Goal: Book appointment/travel/reservation

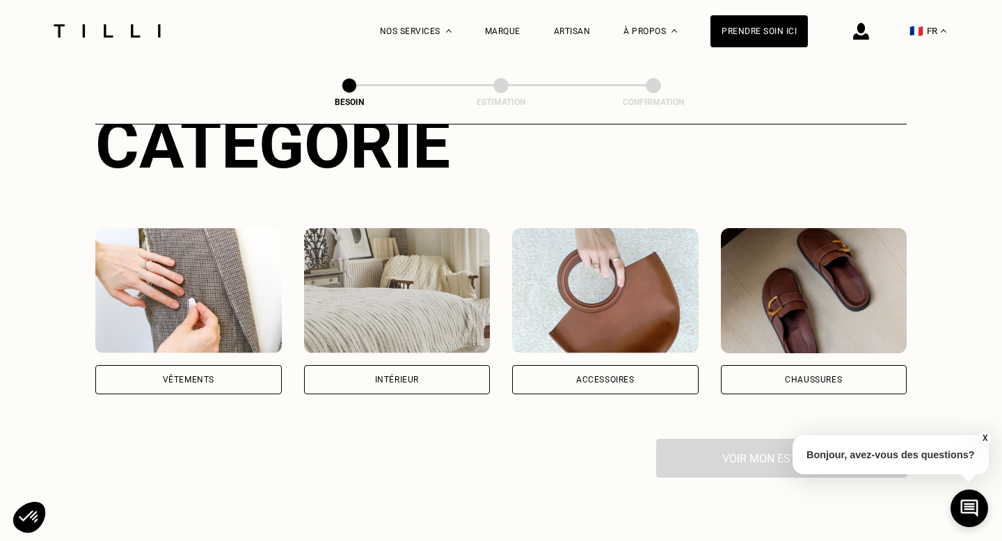
scroll to position [259, 0]
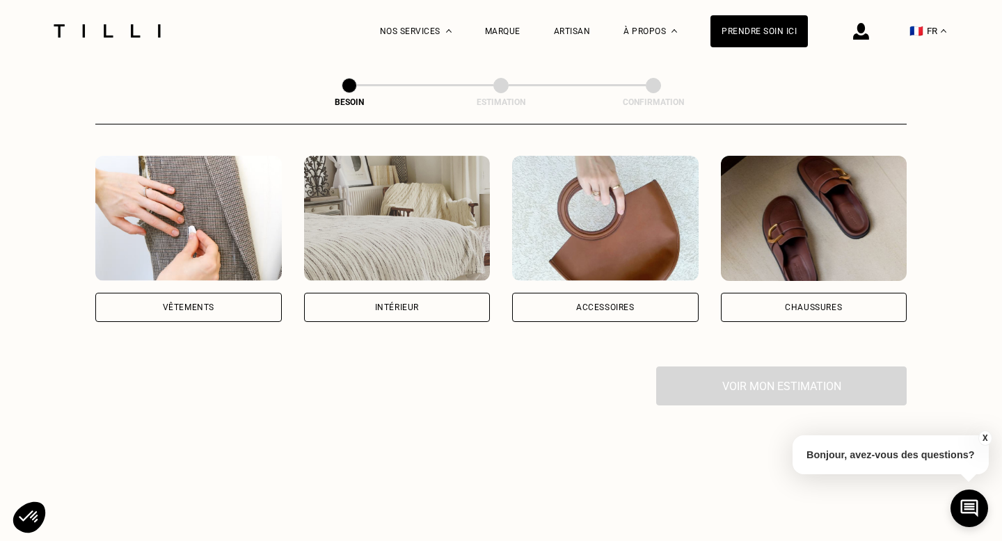
click at [393, 302] on div "Intérieur" at bounding box center [397, 307] width 186 height 29
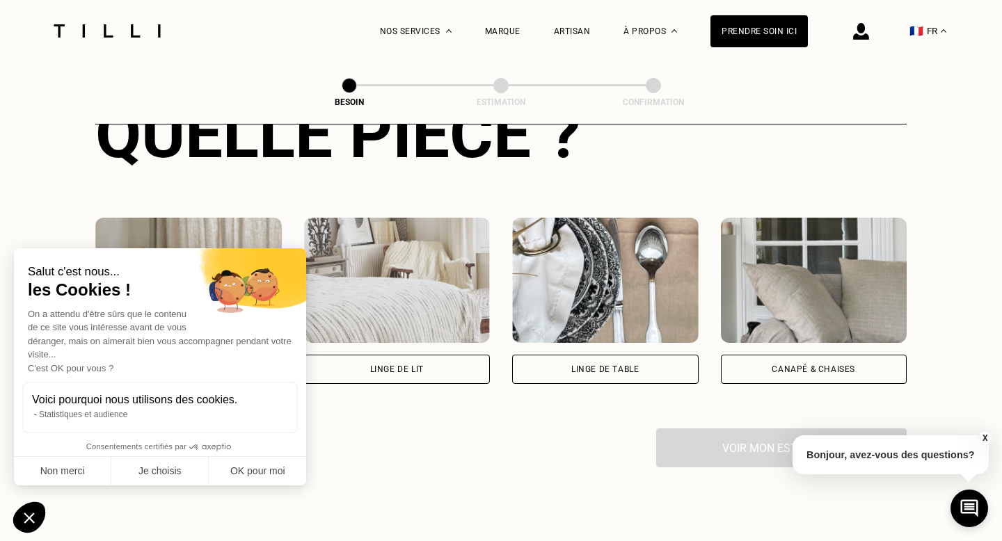
scroll to position [662, 0]
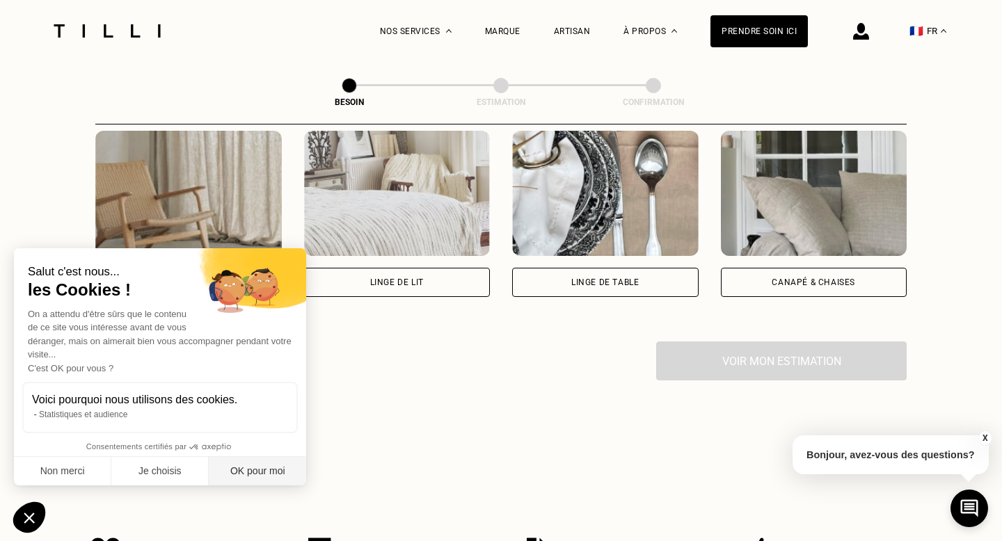
click at [242, 477] on button "OK pour moi" at bounding box center [257, 471] width 97 height 29
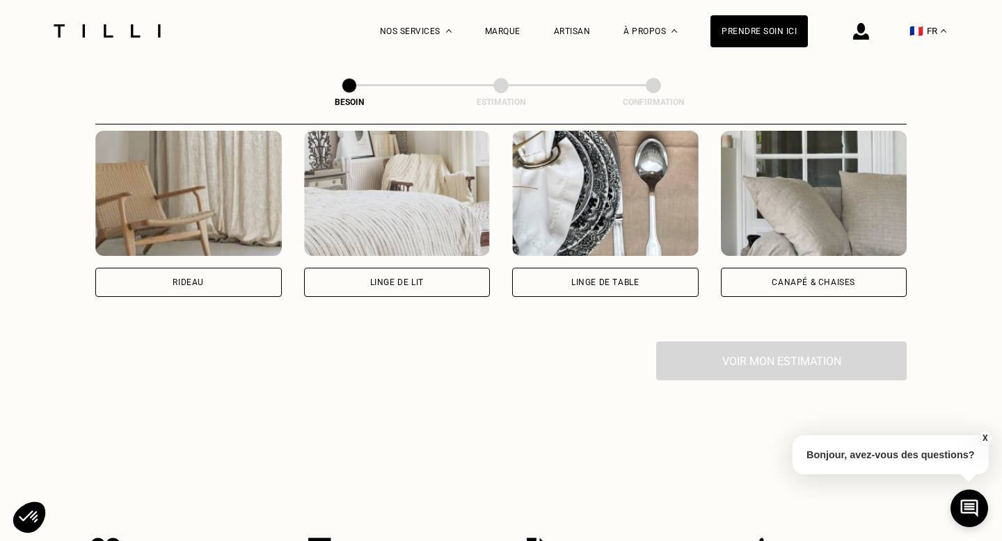
click at [185, 273] on div "Rideau" at bounding box center [188, 282] width 186 height 29
select select "FR"
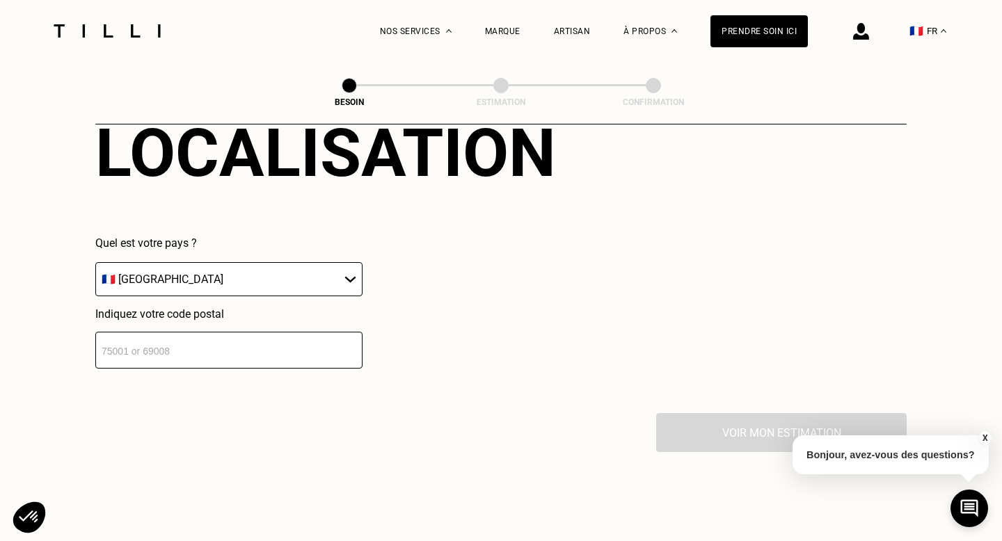
scroll to position [957, 0]
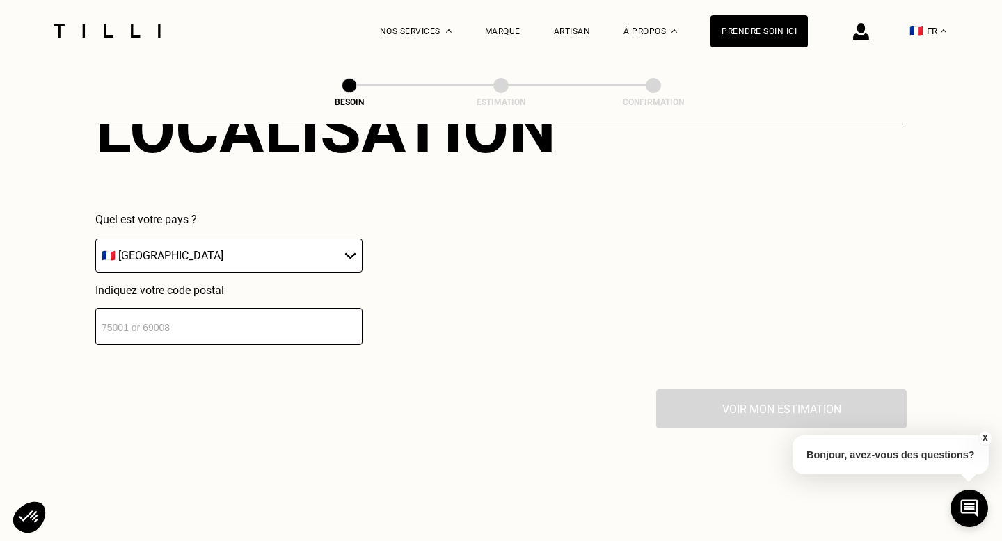
click at [283, 308] on input "number" at bounding box center [228, 326] width 267 height 37
type input "83600"
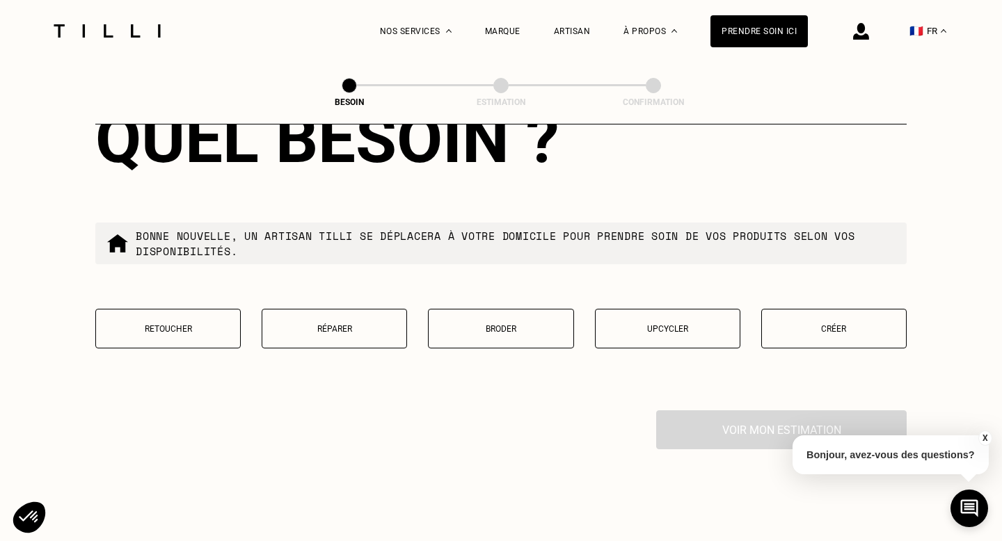
scroll to position [1312, 0]
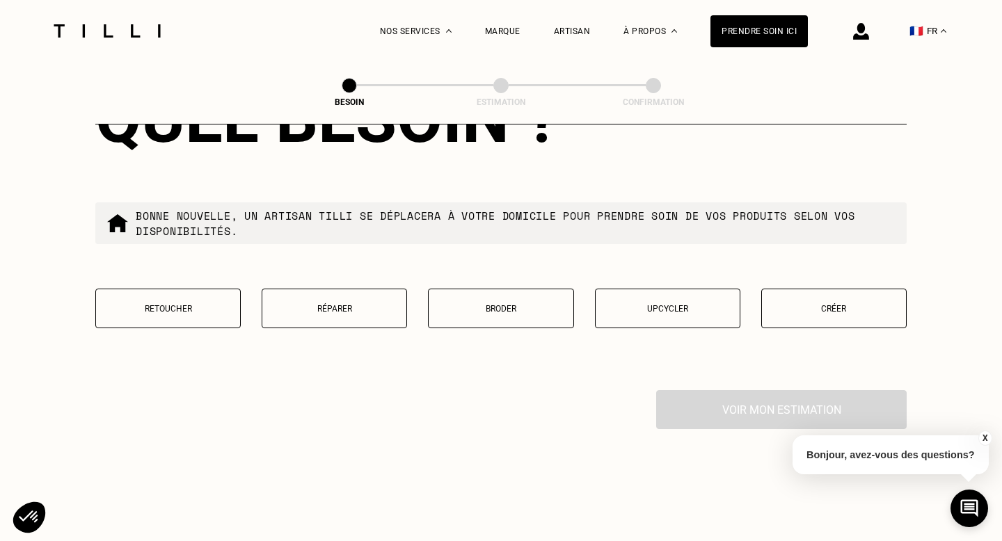
click at [834, 304] on p "Créer" at bounding box center [834, 309] width 130 height 10
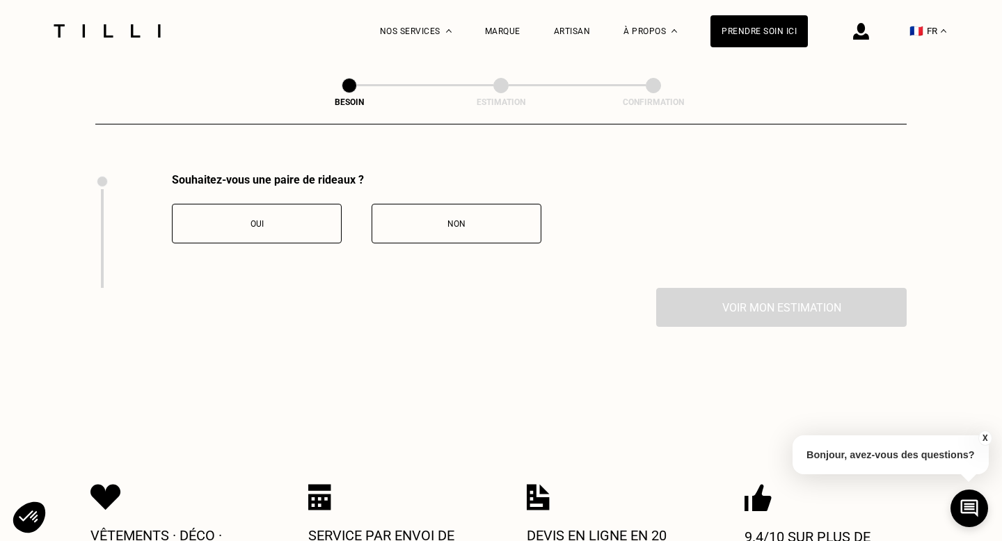
scroll to position [1531, 0]
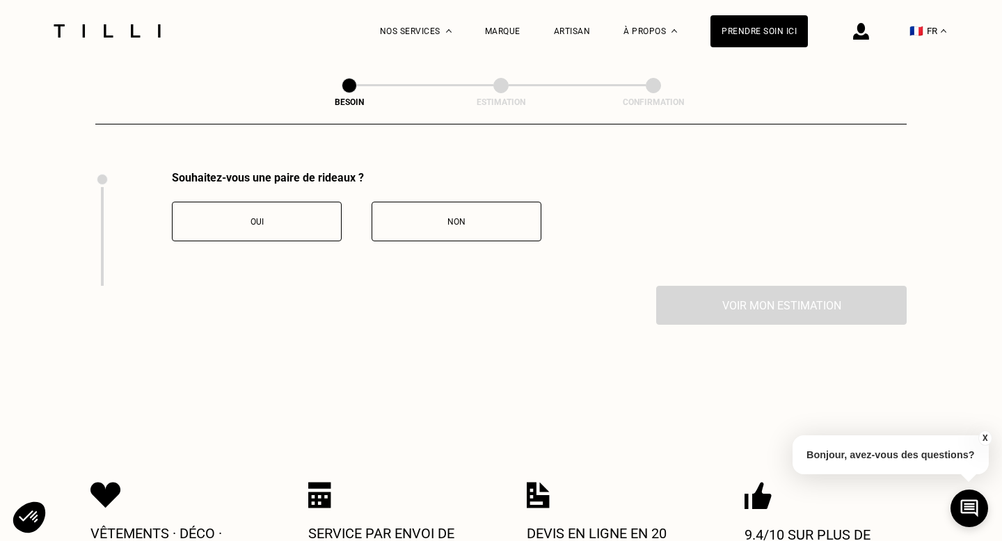
click at [273, 217] on div "Oui" at bounding box center [257, 222] width 154 height 10
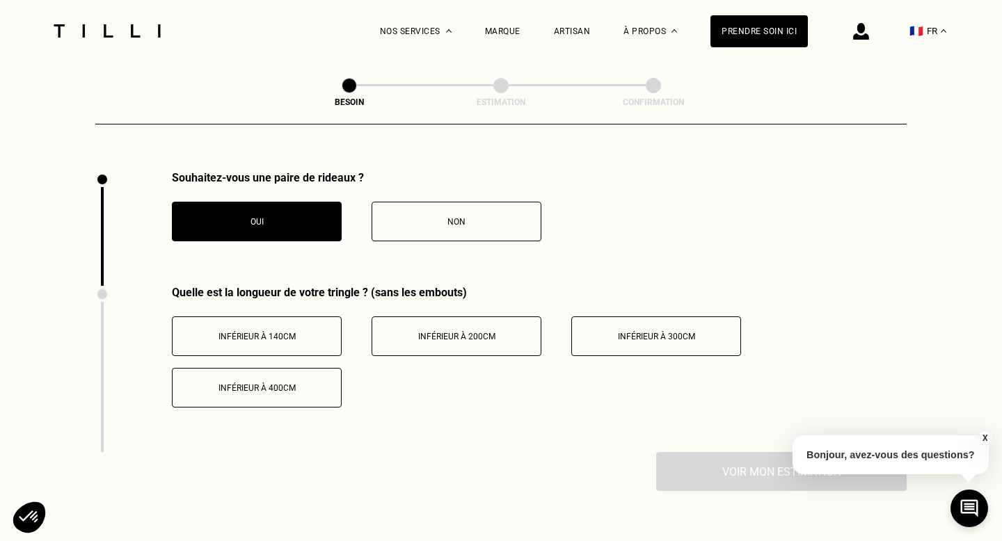
click at [648, 330] on button "Inférieur à 300cm" at bounding box center [656, 337] width 170 height 40
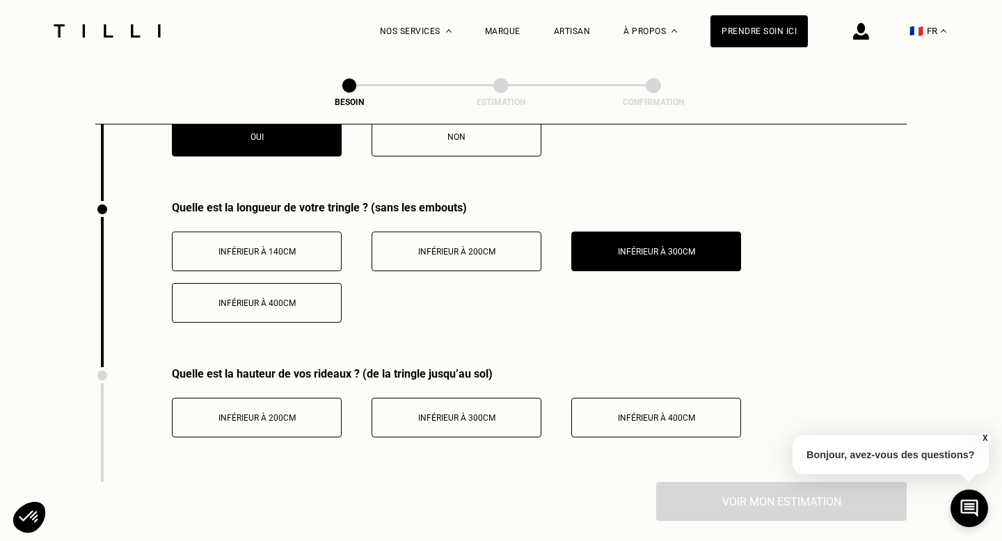
scroll to position [1627, 0]
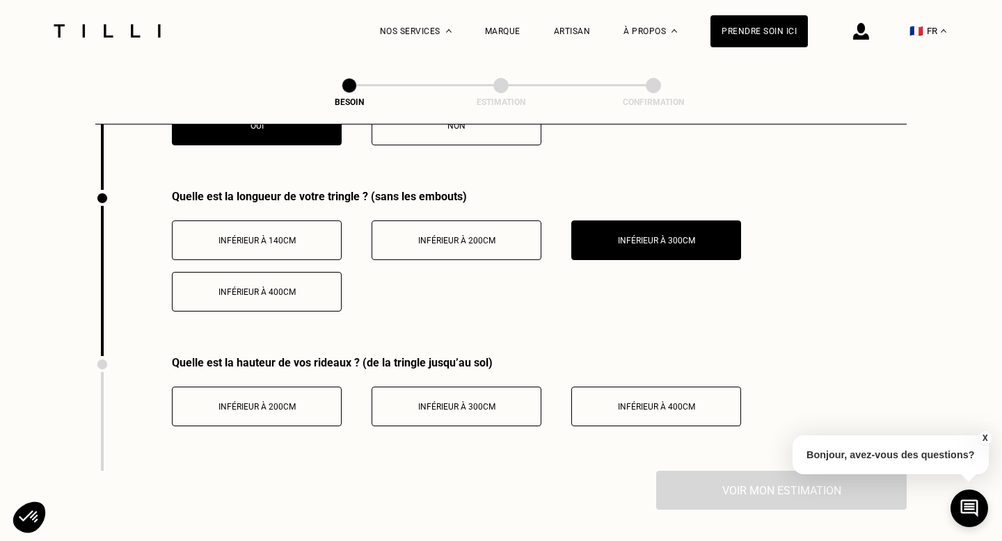
click at [431, 402] on span "Inférieur à 300cm" at bounding box center [456, 407] width 77 height 10
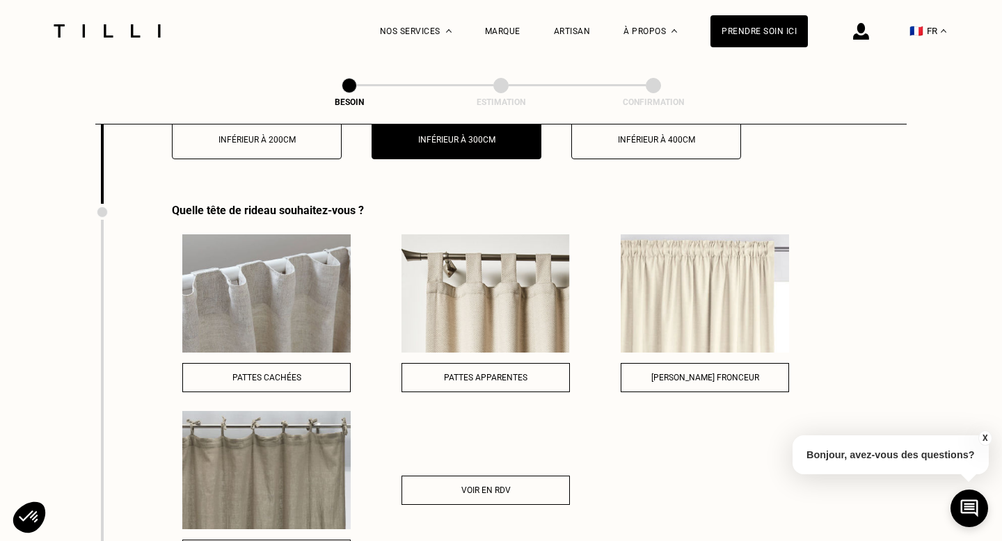
scroll to position [1881, 0]
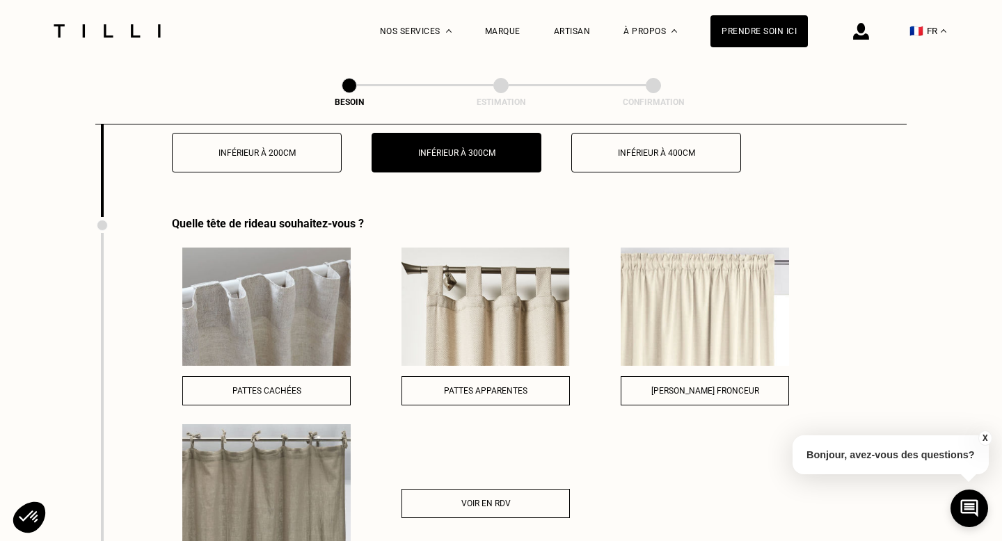
click at [454, 328] on img at bounding box center [485, 307] width 168 height 118
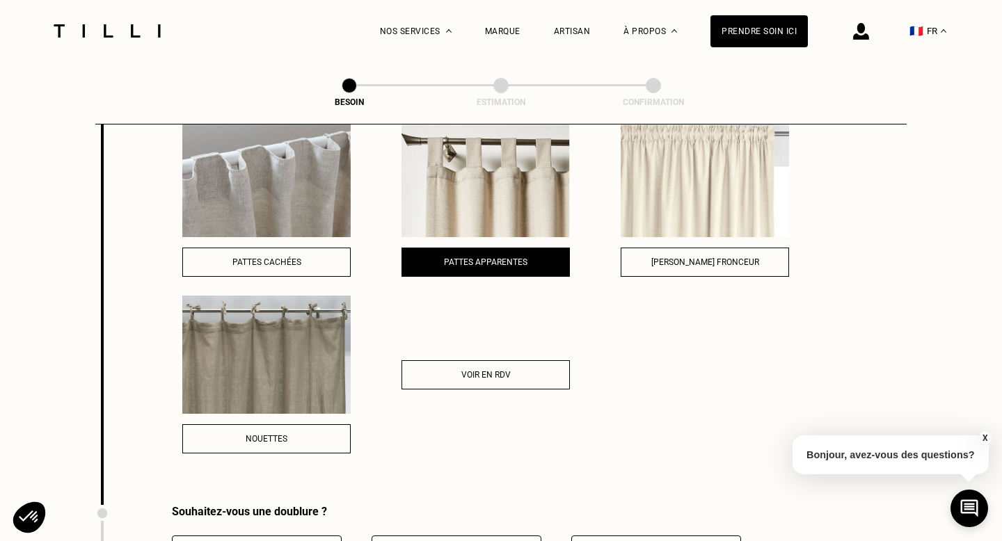
scroll to position [2165, 0]
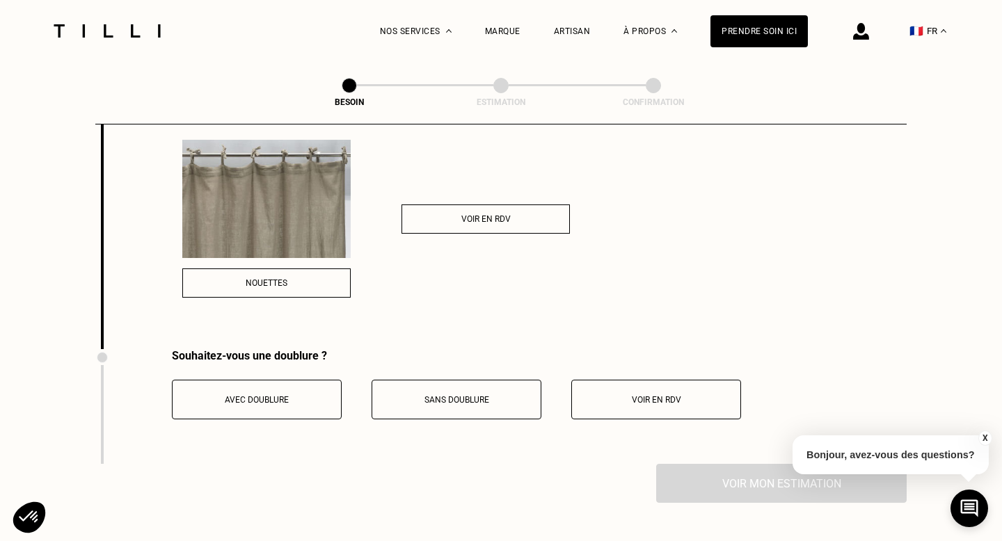
drag, startPoint x: 441, startPoint y: 388, endPoint x: 427, endPoint y: 447, distance: 60.8
click at [427, 447] on div "Souhaitez-vous une doublure ? Avec doublure Sans doublure Voir en RDV" at bounding box center [418, 406] width 646 height 115
click at [247, 395] on span "Avec doublure" at bounding box center [257, 400] width 64 height 10
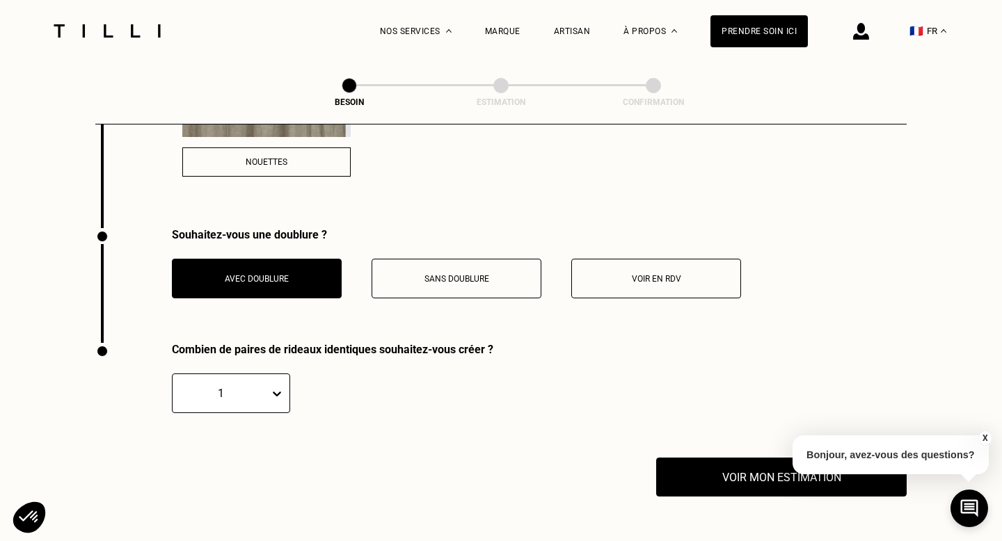
scroll to position [2308, 0]
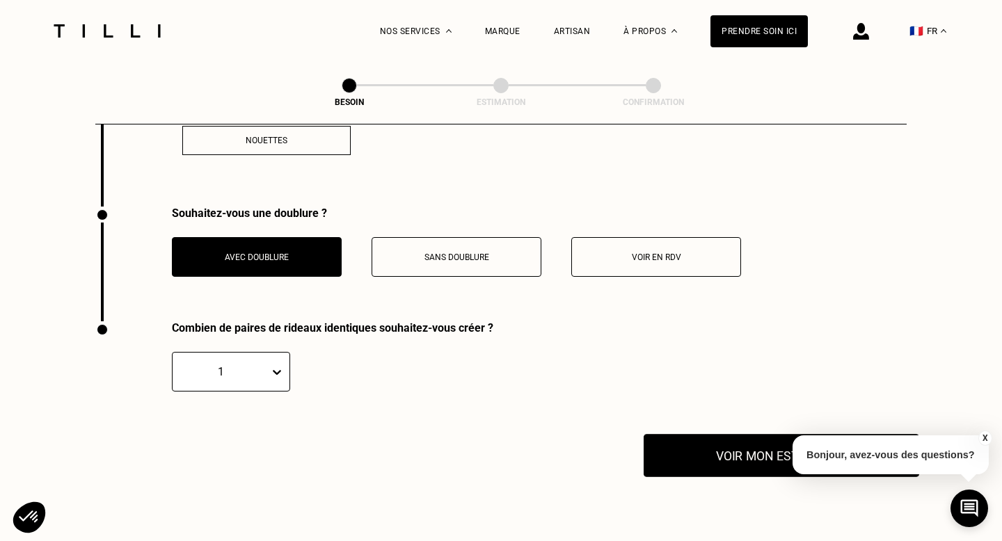
click at [688, 445] on button "Voir mon estimation" at bounding box center [782, 455] width 276 height 43
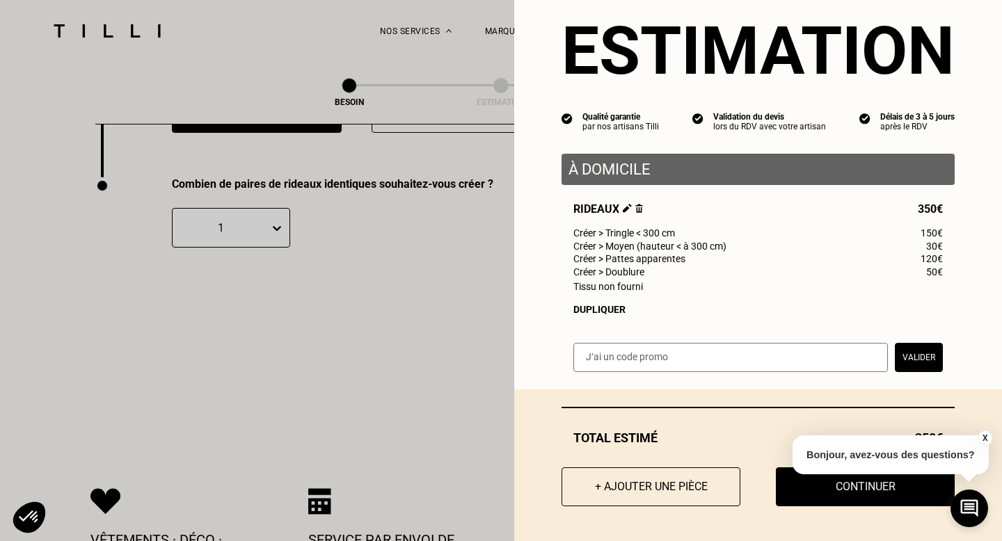
scroll to position [2469, 0]
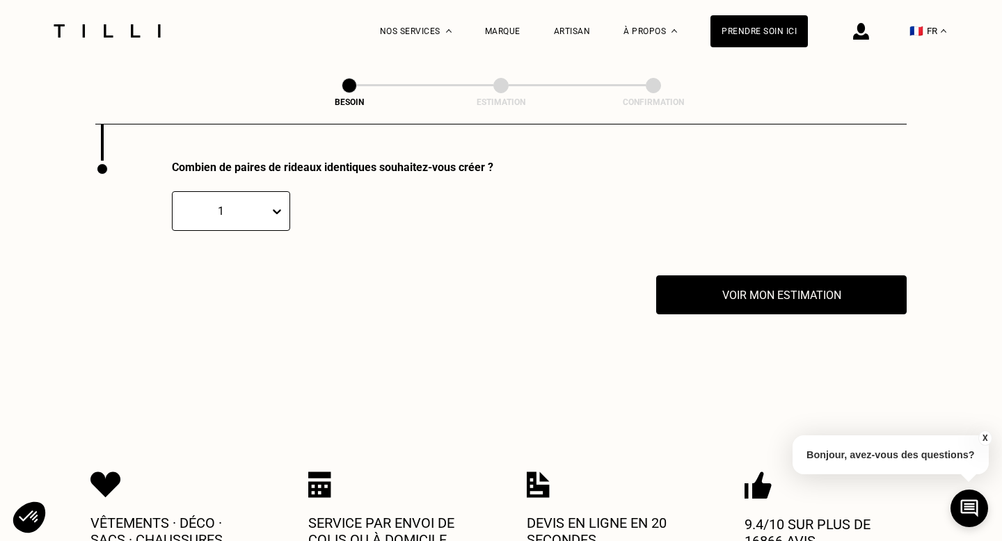
click at [982, 438] on button "X" at bounding box center [985, 438] width 14 height 15
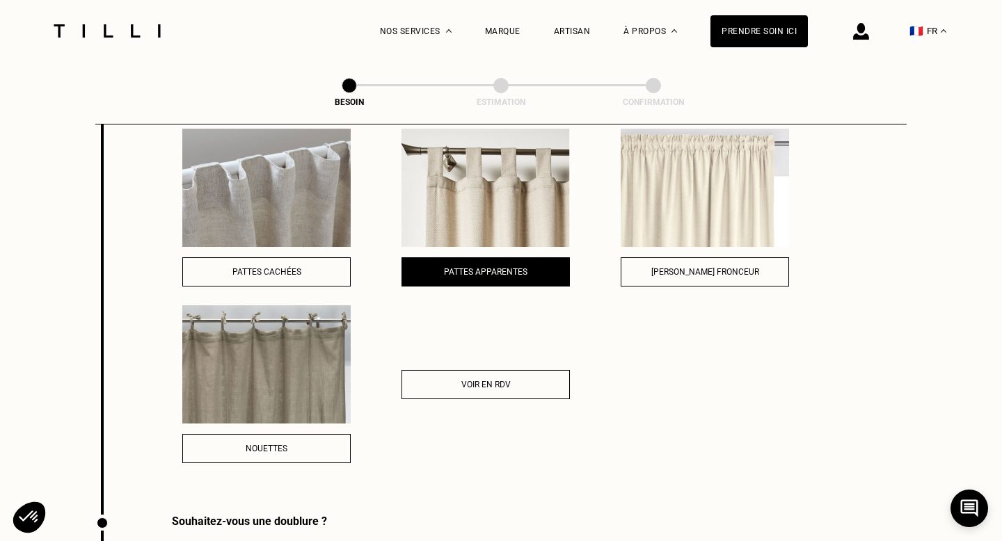
scroll to position [1840, 0]
